Goal: Information Seeking & Learning: Learn about a topic

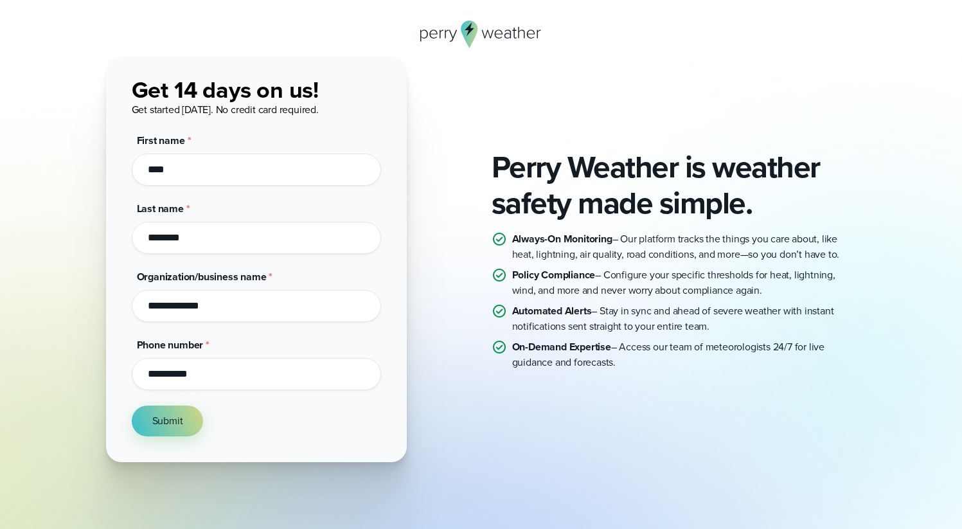
scroll to position [39, 0]
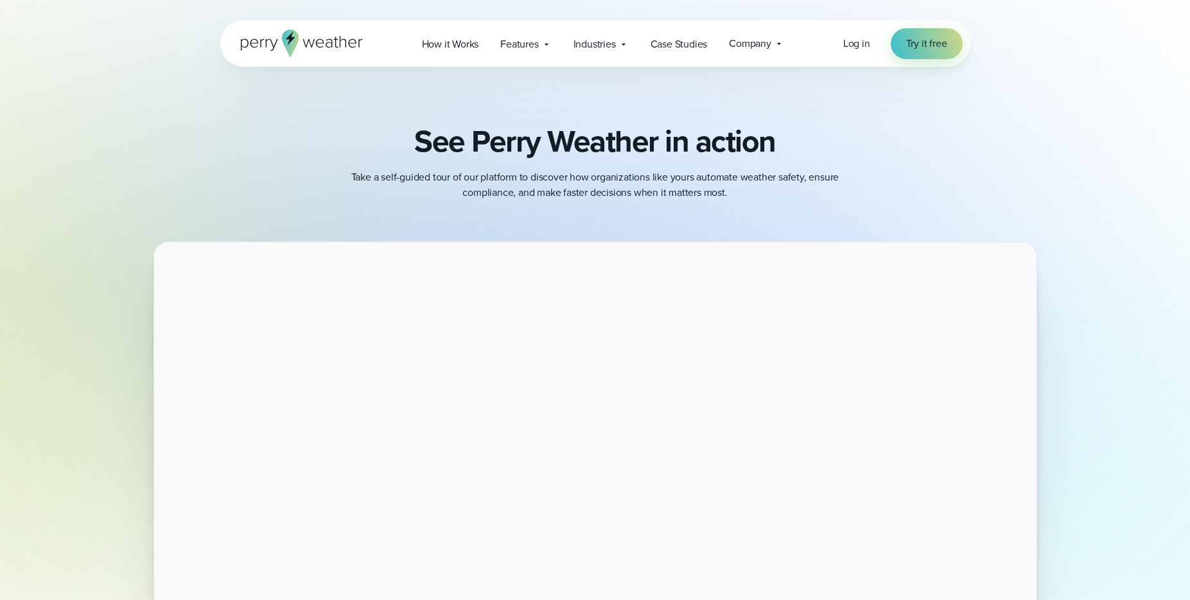
drag, startPoint x: 944, startPoint y: 118, endPoint x: 860, endPoint y: 107, distance: 84.9
click at [944, 118] on img at bounding box center [595, 445] width 1190 height 891
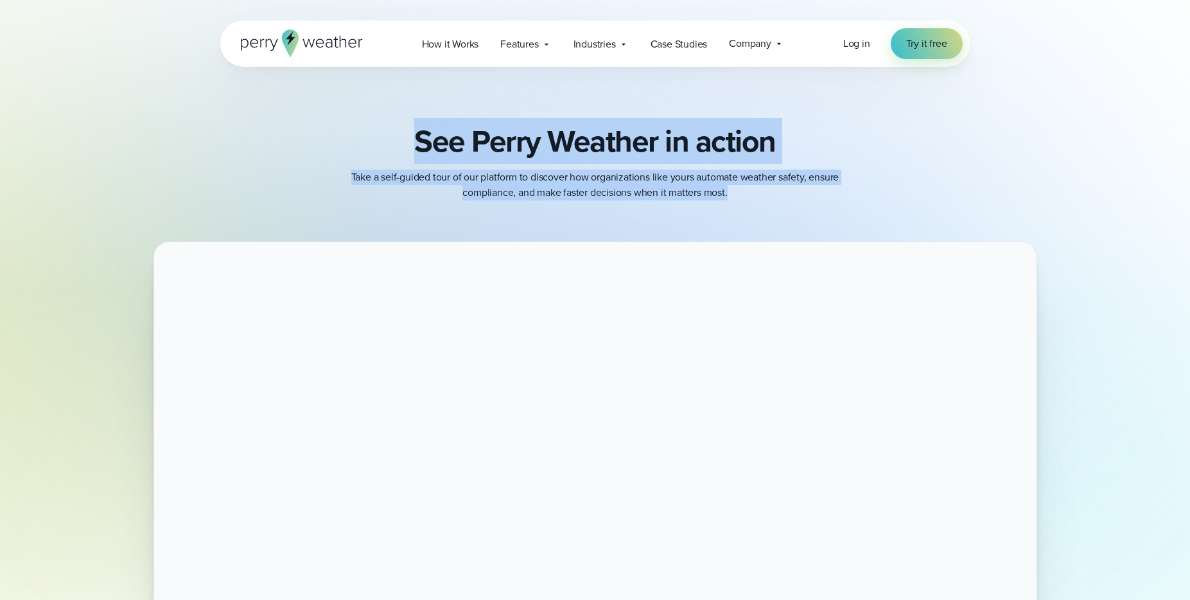
drag, startPoint x: 418, startPoint y: 139, endPoint x: 756, endPoint y: 194, distance: 343.1
click at [756, 194] on div "See Perry Weather in action Take a self-guided tour of our platform to discover…" at bounding box center [595, 161] width 750 height 77
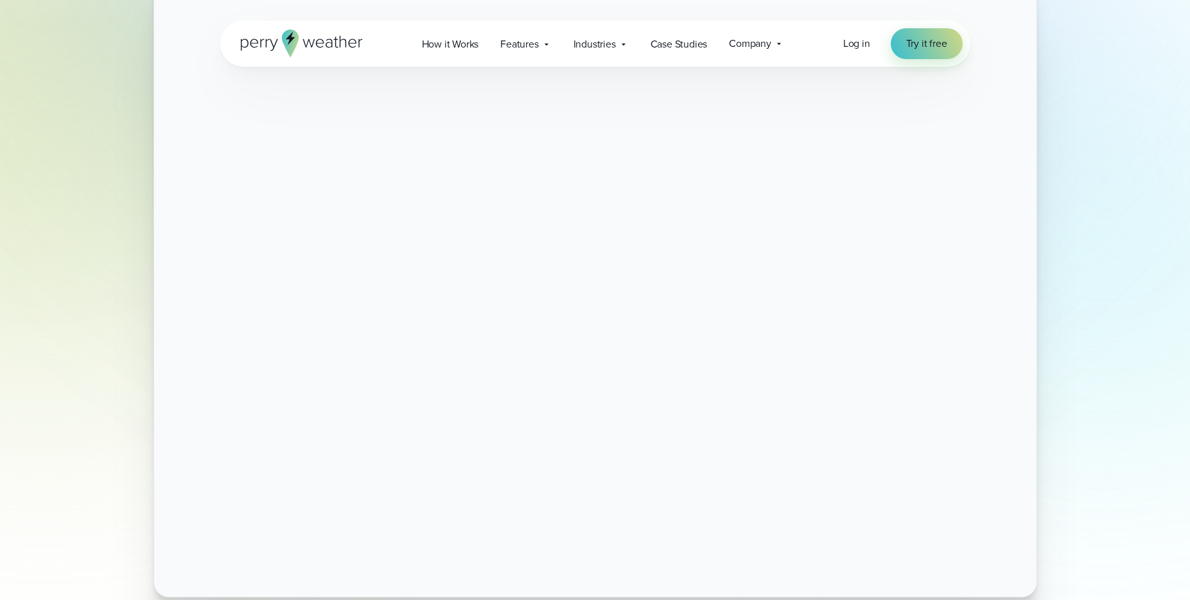
click at [1077, 175] on div at bounding box center [595, 286] width 1190 height 624
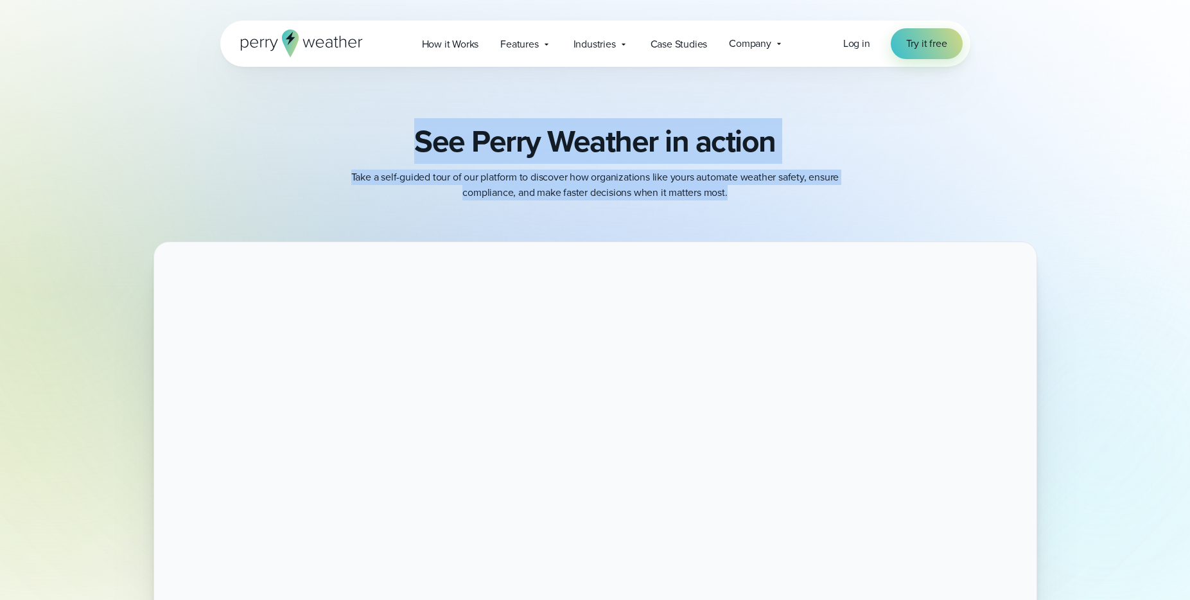
drag, startPoint x: 747, startPoint y: 192, endPoint x: 411, endPoint y: 139, distance: 340.2
click at [411, 139] on div "See Perry Weather in action Take a self-guided tour of our platform to discover…" at bounding box center [595, 161] width 750 height 77
click at [795, 186] on p "Take a self-guided tour of our platform to discover how organizations like your…" at bounding box center [596, 185] width 514 height 31
